Goal: Navigation & Orientation: Go to known website

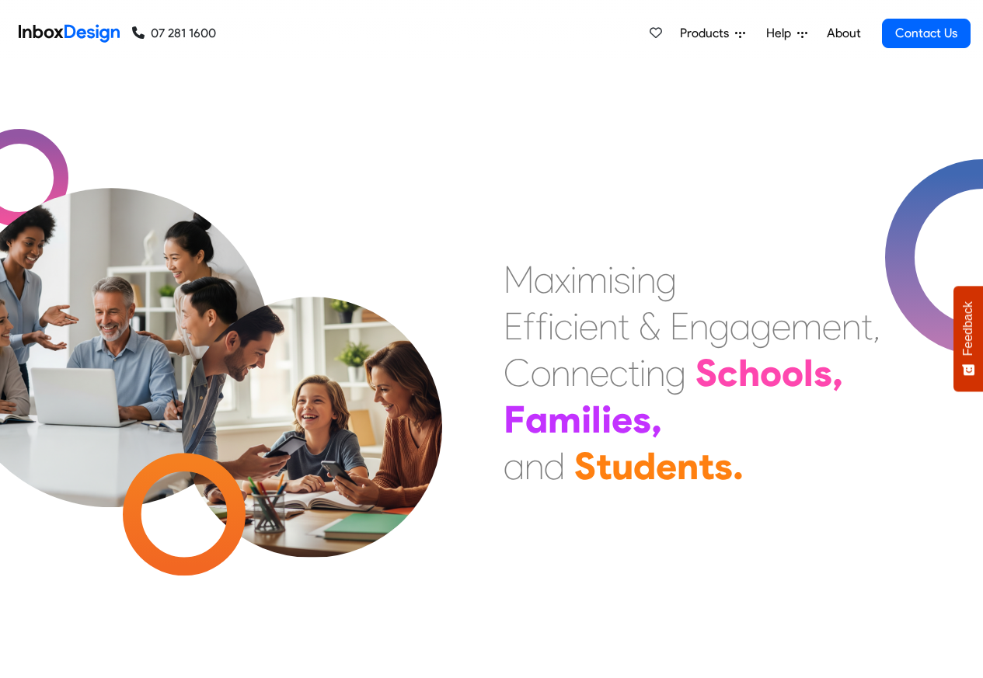
scroll to position [1188, 0]
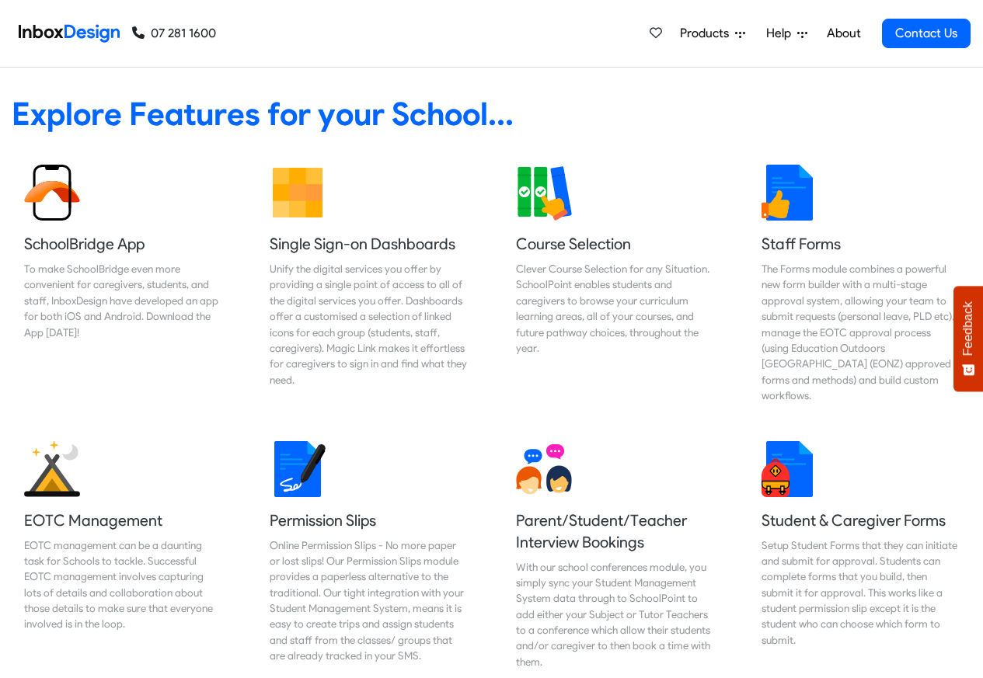
scroll to position [1480, 0]
